Goal: Task Accomplishment & Management: Use online tool/utility

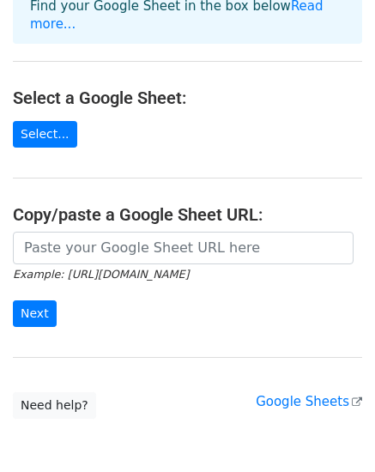
scroll to position [44, 0]
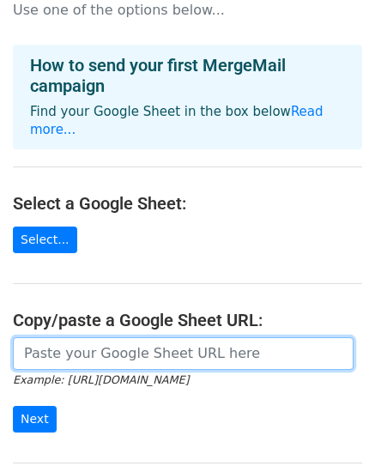
click at [148, 338] on input "url" at bounding box center [183, 354] width 341 height 33
paste input "[URL][DOMAIN_NAME]"
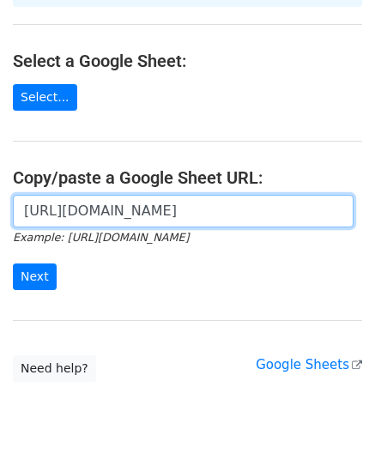
scroll to position [216, 0]
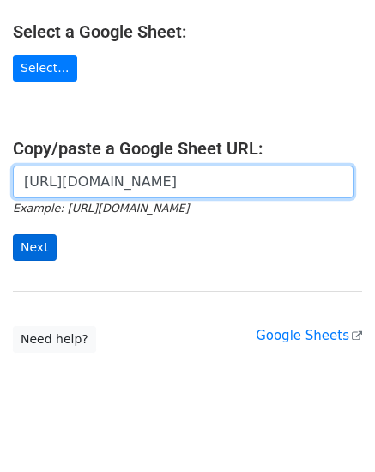
type input "[URL][DOMAIN_NAME]"
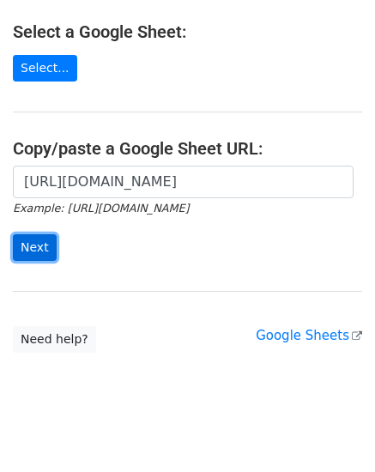
click at [40, 235] on input "Next" at bounding box center [35, 248] width 44 height 27
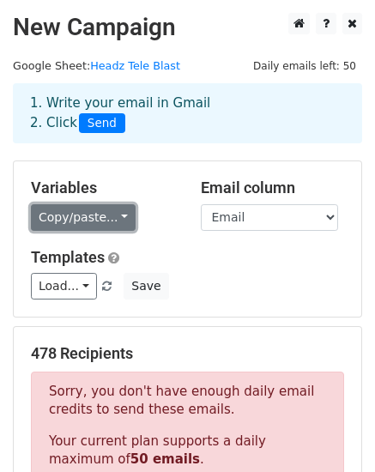
click at [93, 224] on link "Copy/paste..." at bounding box center [83, 217] width 105 height 27
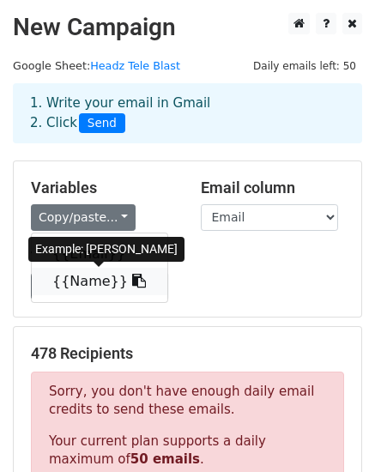
click at [85, 283] on link "{{Name}}" at bounding box center [100, 281] width 136 height 27
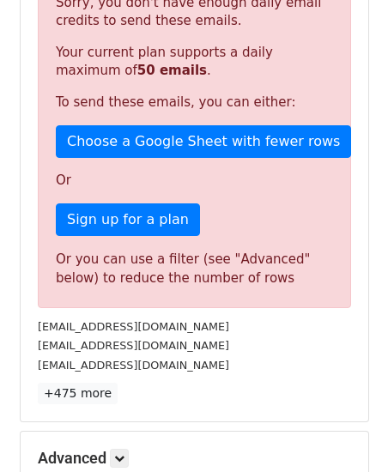
scroll to position [515, 0]
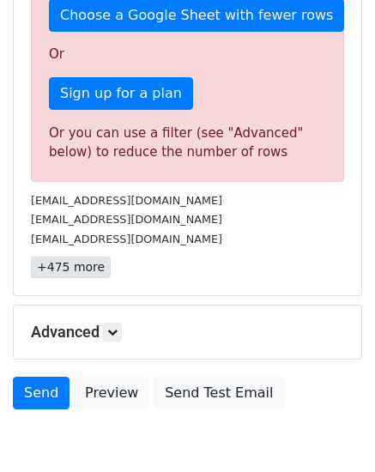
click at [70, 274] on link "+475 more" at bounding box center [71, 267] width 80 height 21
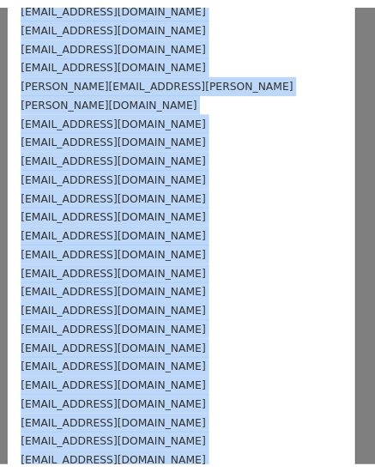
scroll to position [8922, 0]
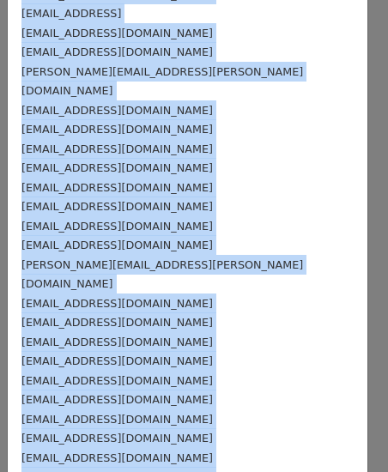
drag, startPoint x: 176, startPoint y: 361, endPoint x: 124, endPoint y: 506, distance: 154.4
click at [124, 472] on html "New Campaign Daily emails left: 50 Google Sheet: Headz Tele Blast 1. Write your…" at bounding box center [194, 20] width 388 height 1071
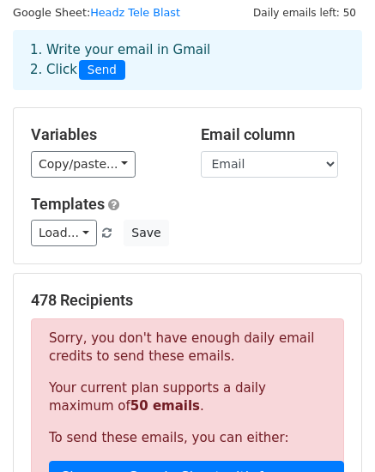
scroll to position [0, 0]
